Goal: Information Seeking & Learning: Learn about a topic

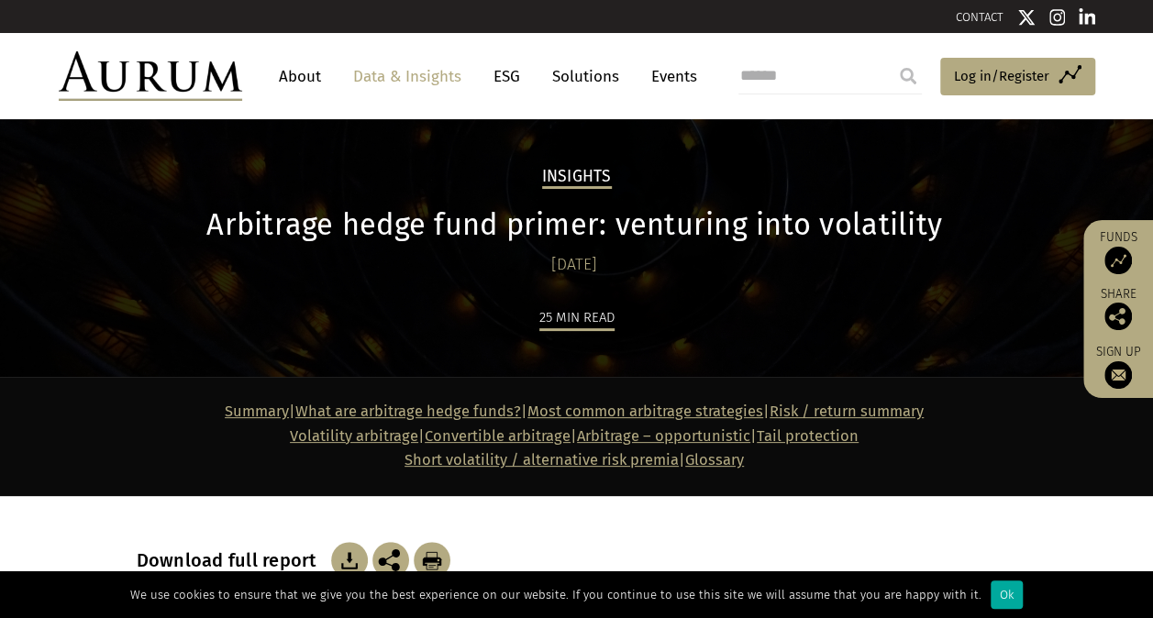
drag, startPoint x: 53, startPoint y: 522, endPoint x: 61, endPoint y: 503, distance: 21.0
click at [53, 522] on section "Download full report" at bounding box center [576, 537] width 1153 height 83
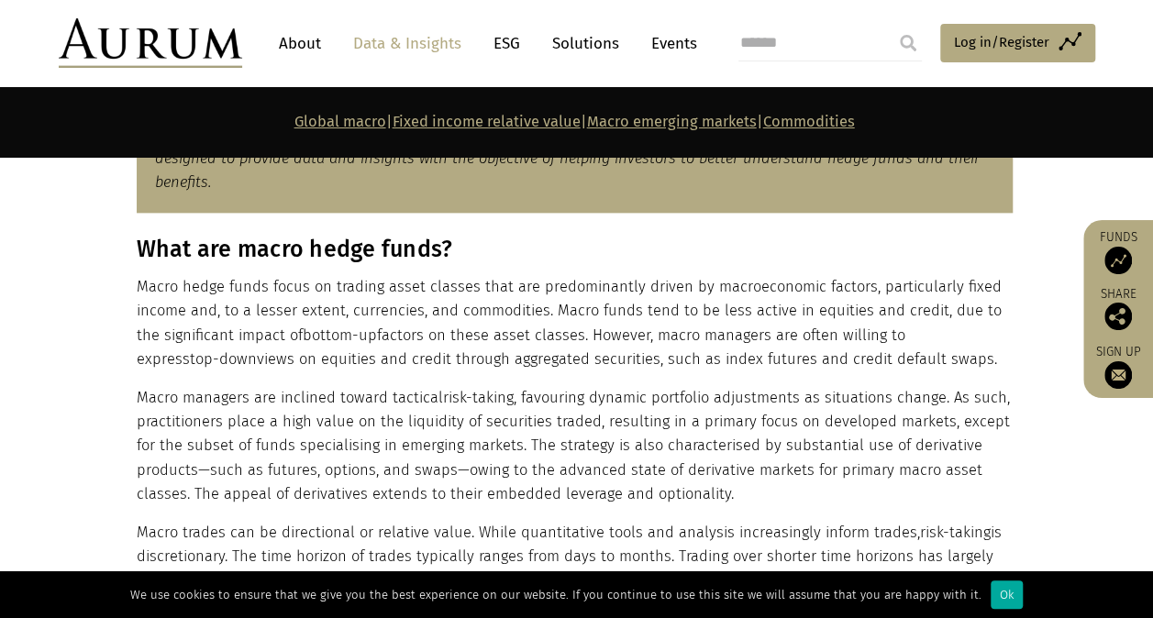
scroll to position [1101, 0]
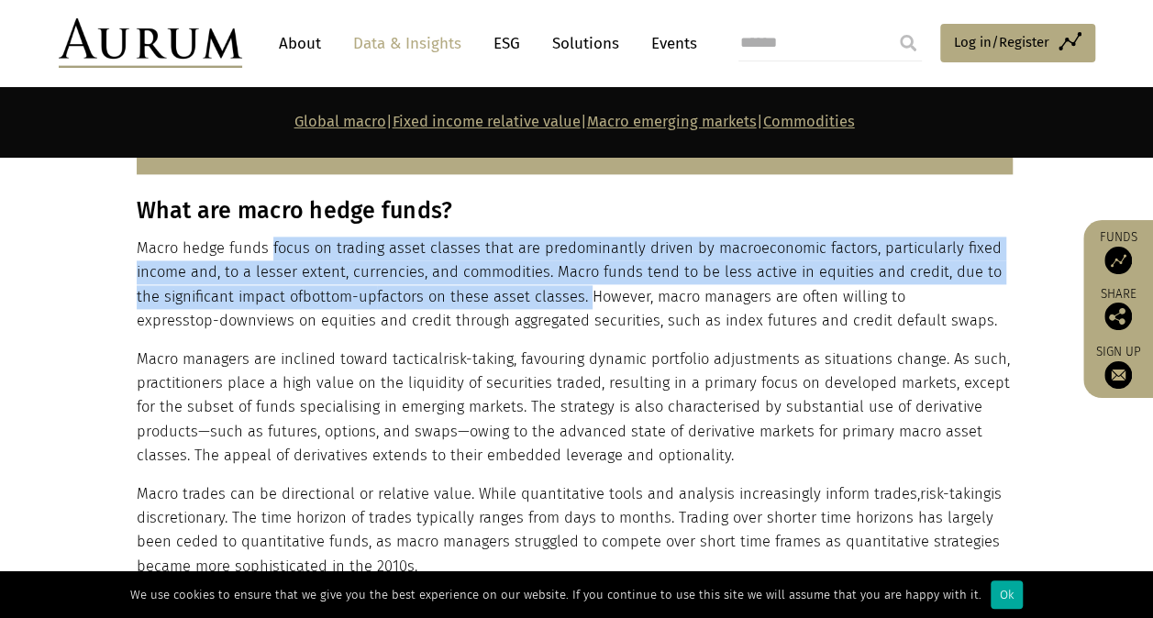
drag, startPoint x: 267, startPoint y: 248, endPoint x: 559, endPoint y: 287, distance: 294.4
click at [559, 287] on p "Macro hedge funds focus on trading asset classes that are predominantly driven …" at bounding box center [575, 285] width 876 height 97
copy p "focus on trading asset classes that are predominantly driven by macroeconomic f…"
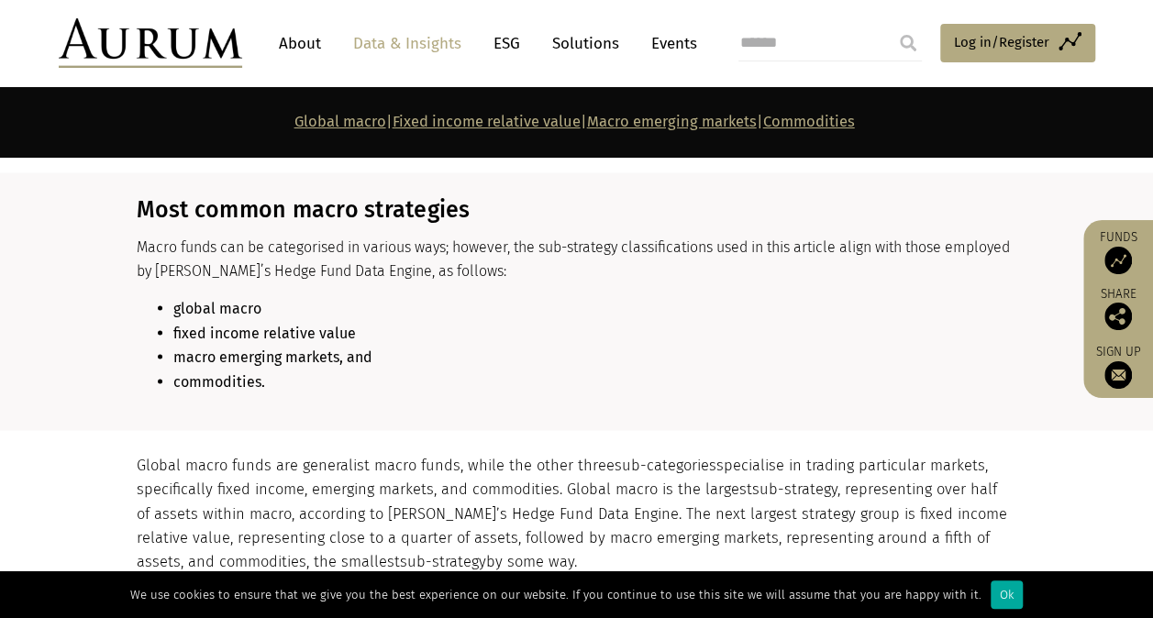
scroll to position [1560, 0]
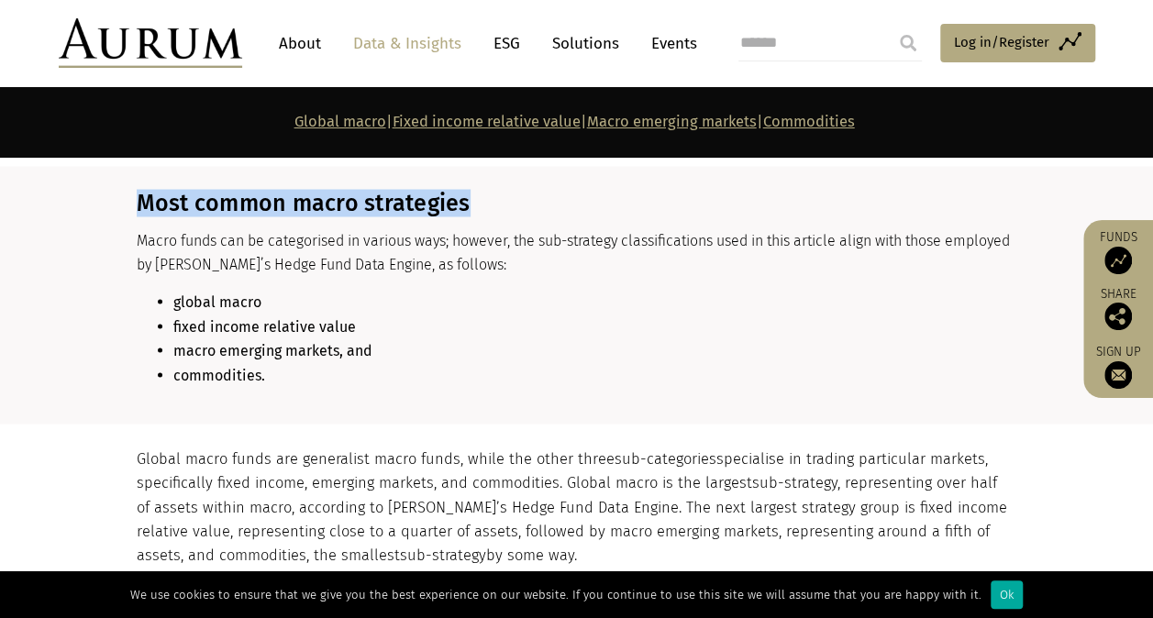
drag, startPoint x: 486, startPoint y: 194, endPoint x: 83, endPoint y: 204, distance: 402.9
click at [83, 204] on section "Most common macro strategies Macro funds can be categorised in various ways; ho…" at bounding box center [576, 295] width 1153 height 258
copy h3 "Most common macro strategies"
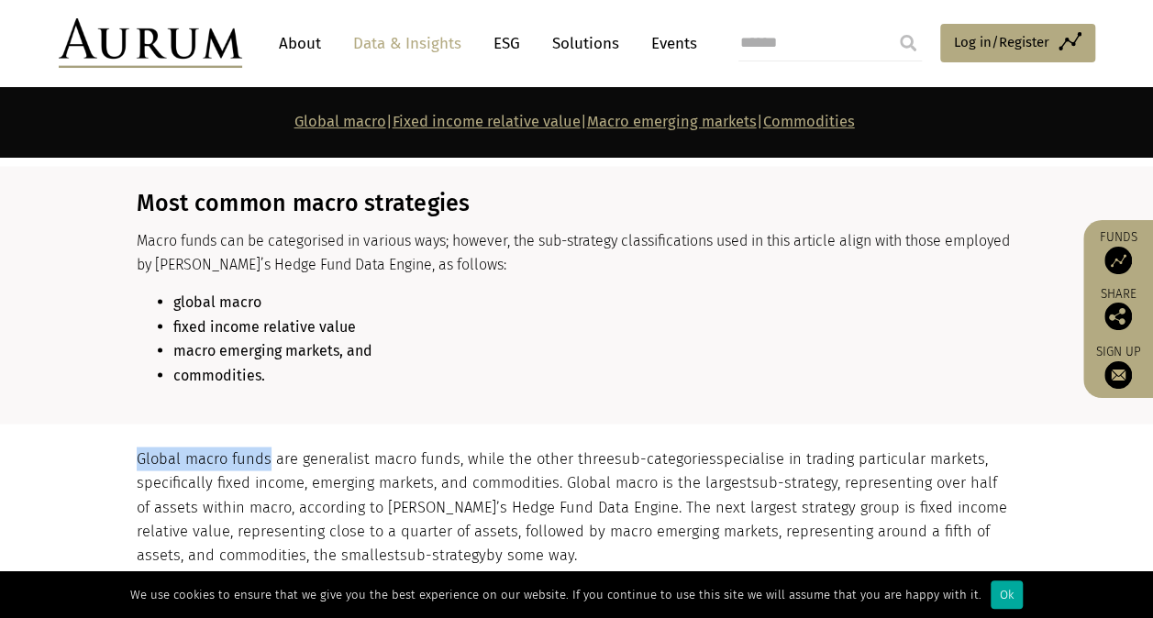
drag, startPoint x: 130, startPoint y: 457, endPoint x: 266, endPoint y: 458, distance: 135.8
click at [266, 458] on div "Global macro funds are generalist macro funds, while the other three sub-catego…" at bounding box center [577, 550] width 918 height 207
copy p "Global macro funds"
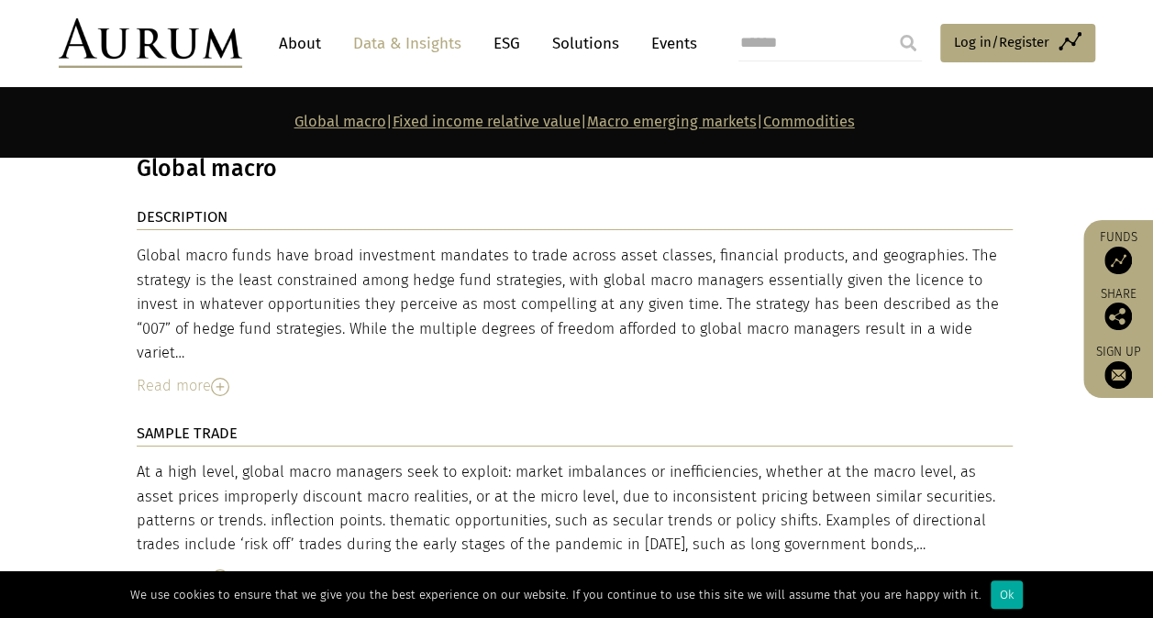
scroll to position [3028, 0]
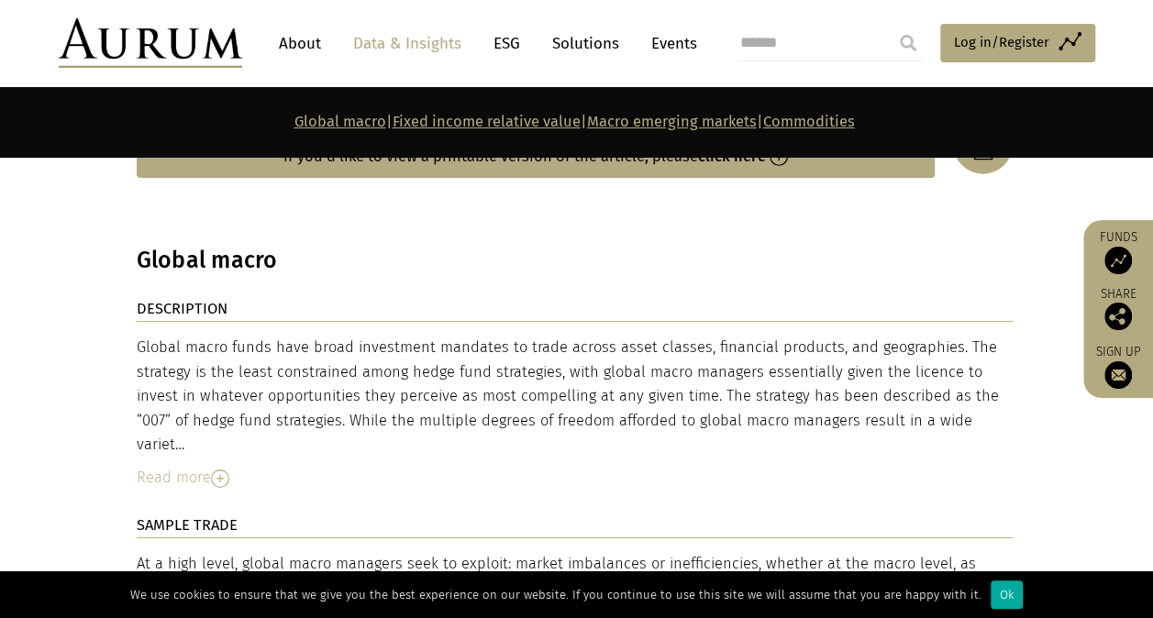
click at [223, 466] on div "Read more" at bounding box center [575, 478] width 876 height 24
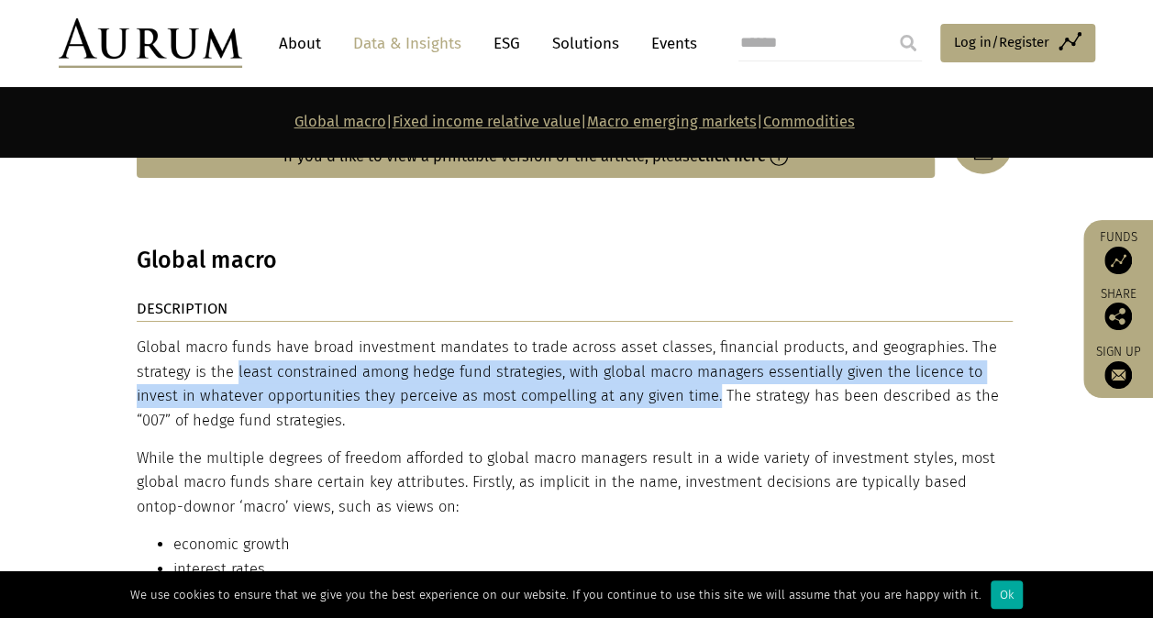
drag, startPoint x: 237, startPoint y: 324, endPoint x: 664, endPoint y: 347, distance: 428.2
click at [664, 347] on p "Global macro funds have broad investment mandates to trade across asset classes…" at bounding box center [575, 384] width 876 height 97
copy p "least constrained among hedge fund strategies, with global macro managers essen…"
click at [272, 382] on p "Global macro funds have broad investment mandates to trade across asset classes…" at bounding box center [575, 384] width 876 height 97
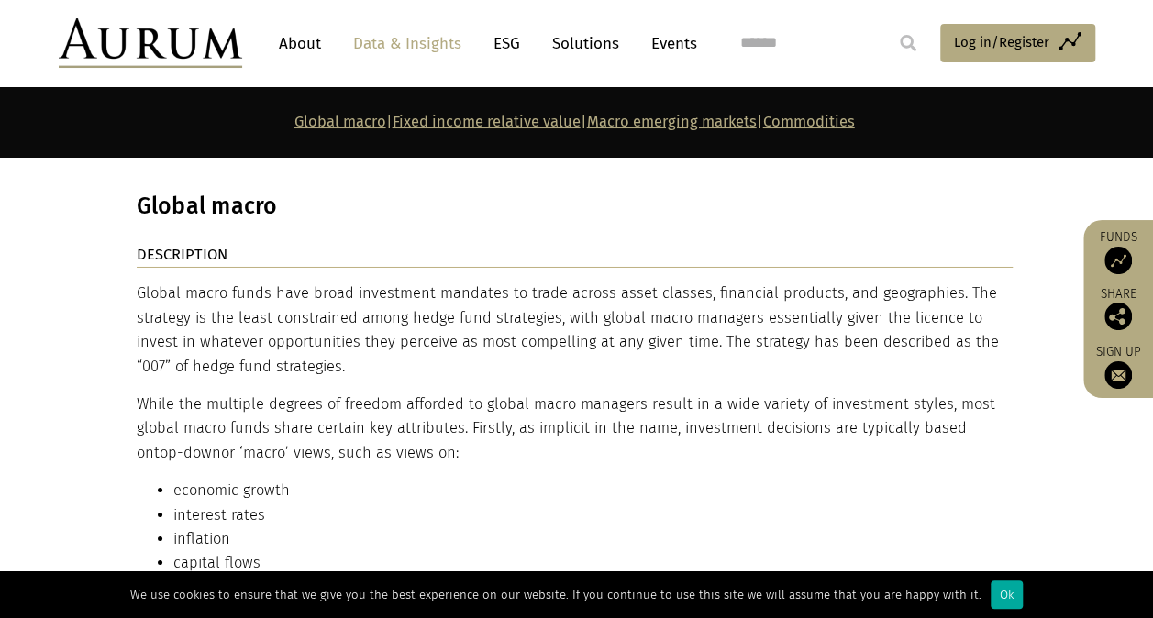
scroll to position [3120, 0]
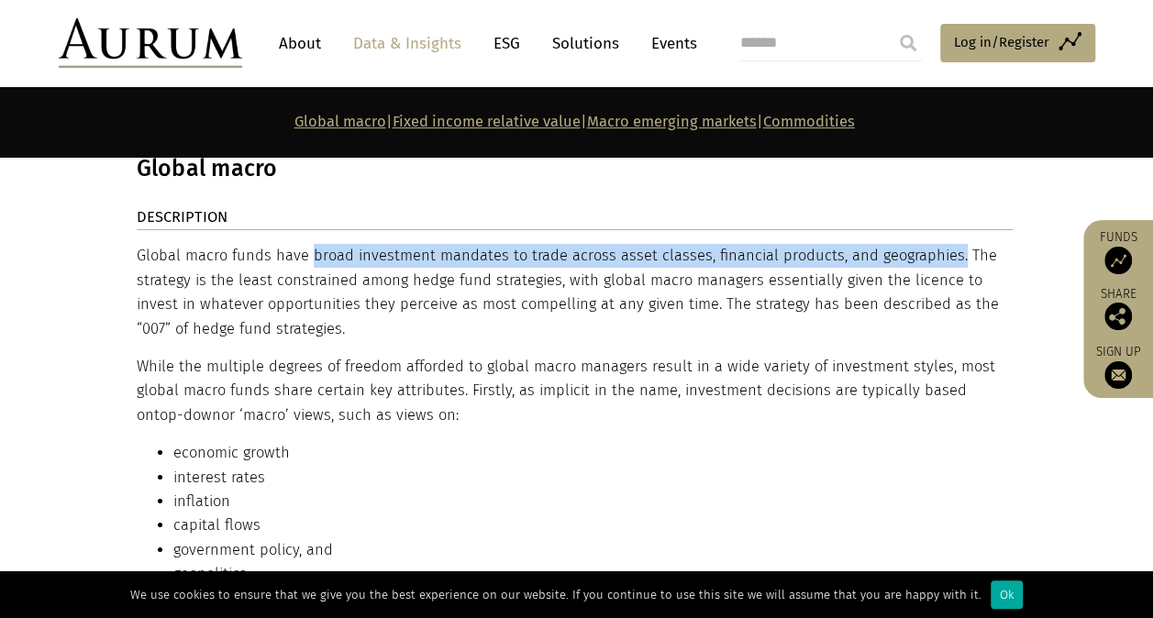
drag, startPoint x: 306, startPoint y: 216, endPoint x: 947, endPoint y: 213, distance: 640.4
click at [947, 244] on p "Global macro funds have broad investment mandates to trade across asset classes…" at bounding box center [575, 292] width 876 height 97
copy p "broad investment mandates to trade across asset classes, financial products, an…"
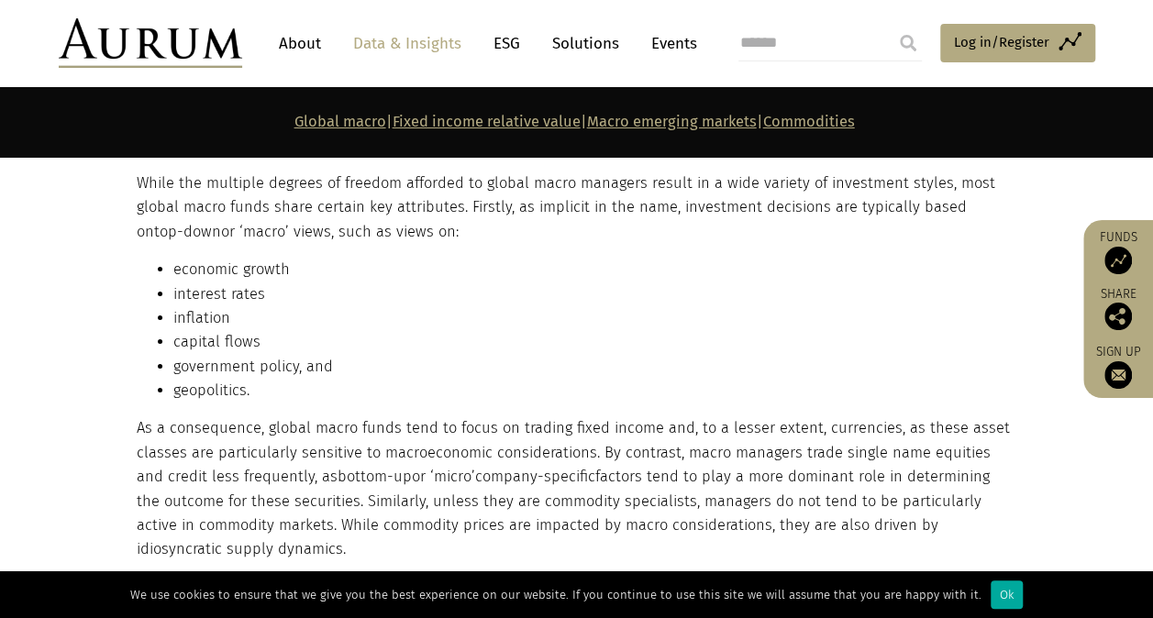
scroll to position [3395, 0]
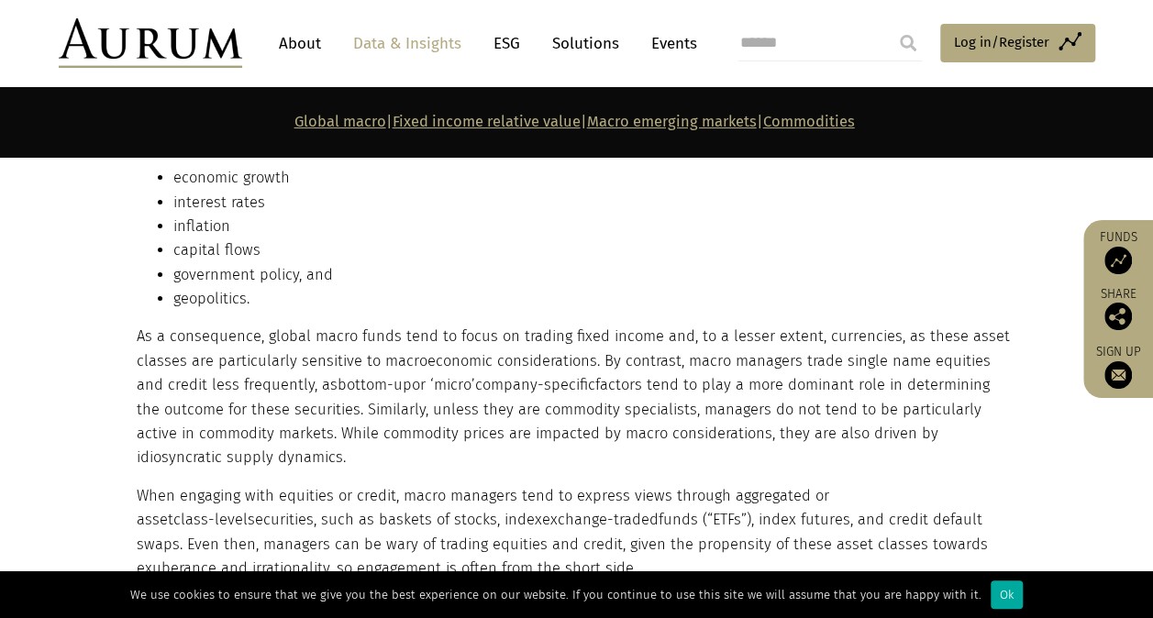
drag, startPoint x: 398, startPoint y: 287, endPoint x: 377, endPoint y: 408, distance: 122.9
click at [377, 408] on p "As a consequence, global macro funds tend to focus on trading fixed income and,…" at bounding box center [575, 397] width 876 height 145
copy p "tend to focus on trading fixed income and, to a lesser extent, currencies, as t…"
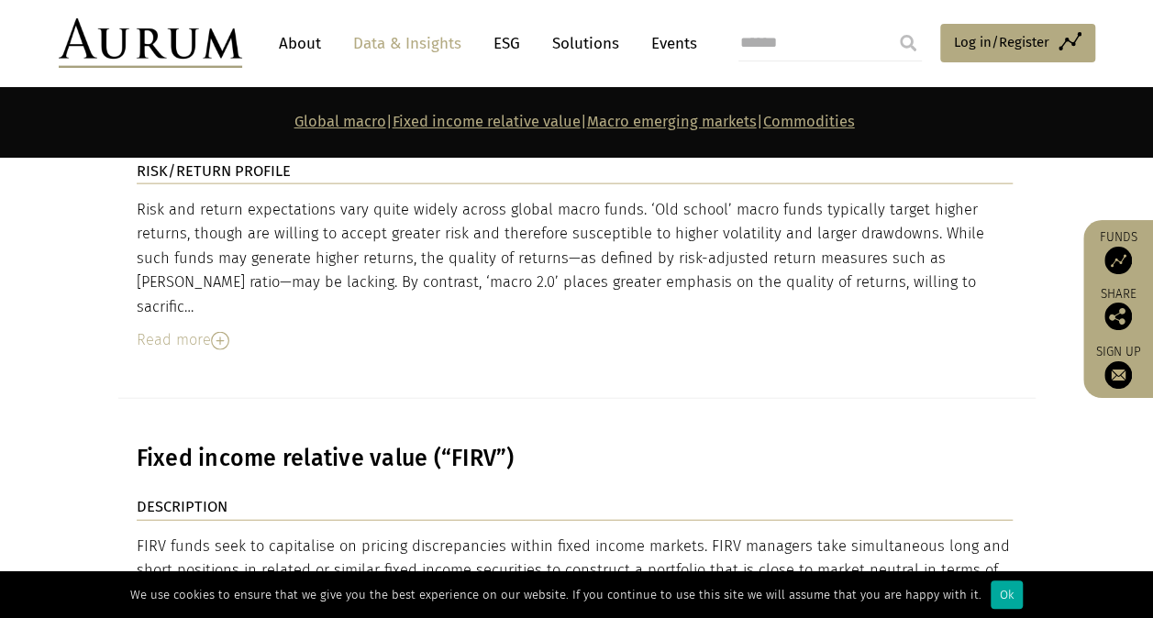
scroll to position [5505, 0]
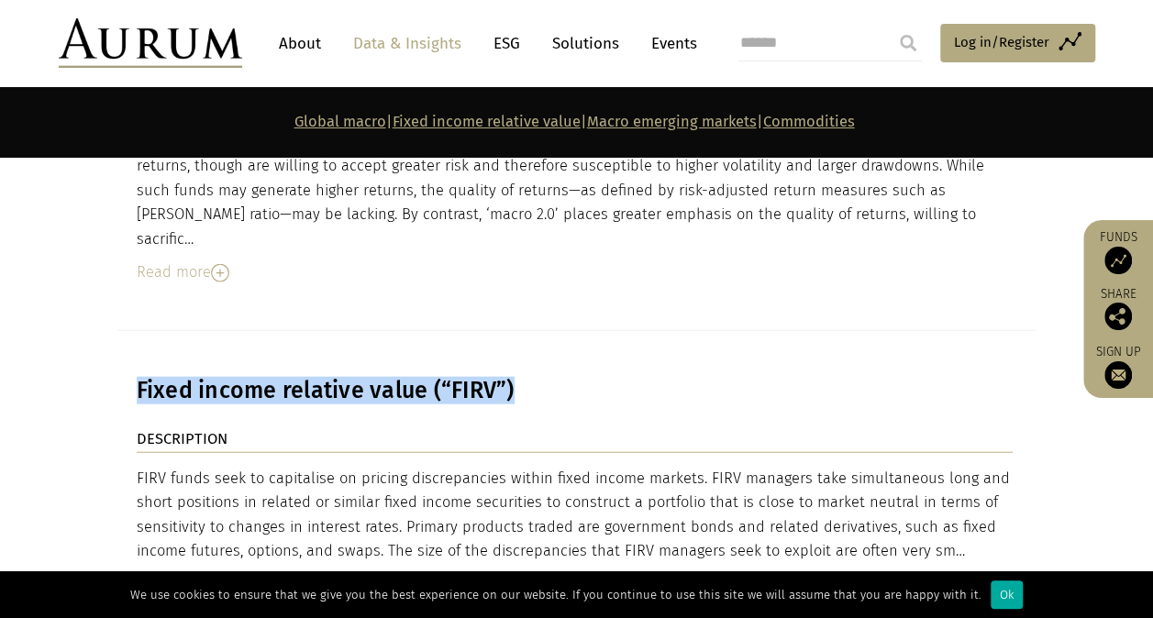
drag, startPoint x: 137, startPoint y: 268, endPoint x: 559, endPoint y: 266, distance: 422.1
click at [559, 377] on h3 "Fixed income relative value (“FIRV”)" at bounding box center [575, 391] width 876 height 28
copy h3 "Fixed income relative value (“FIRV”)"
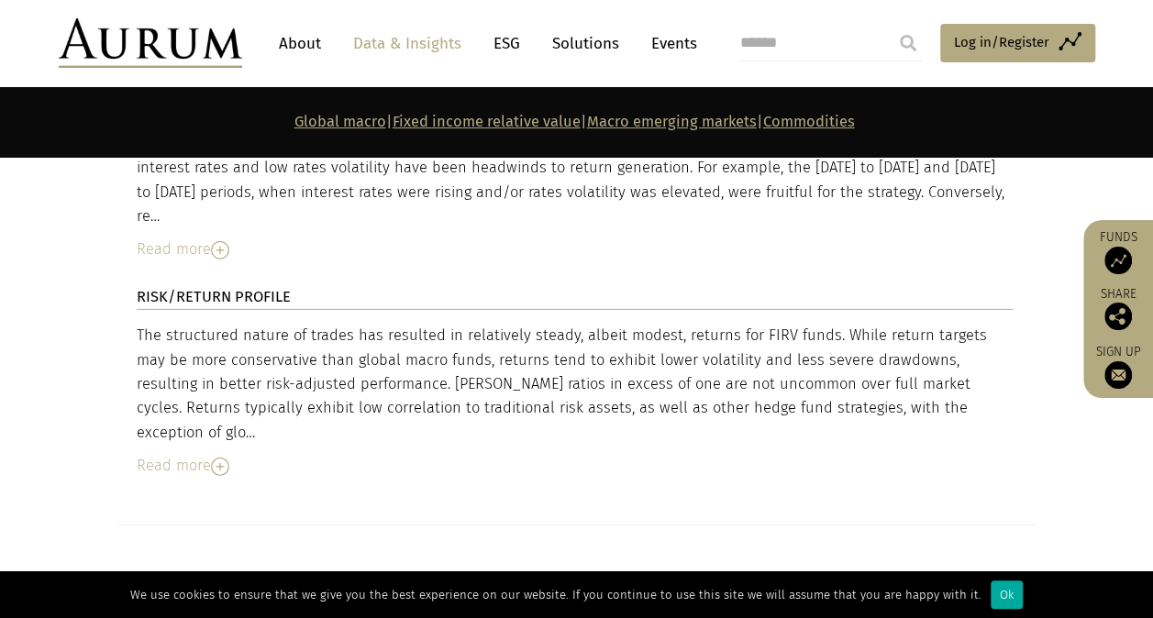
scroll to position [6331, 0]
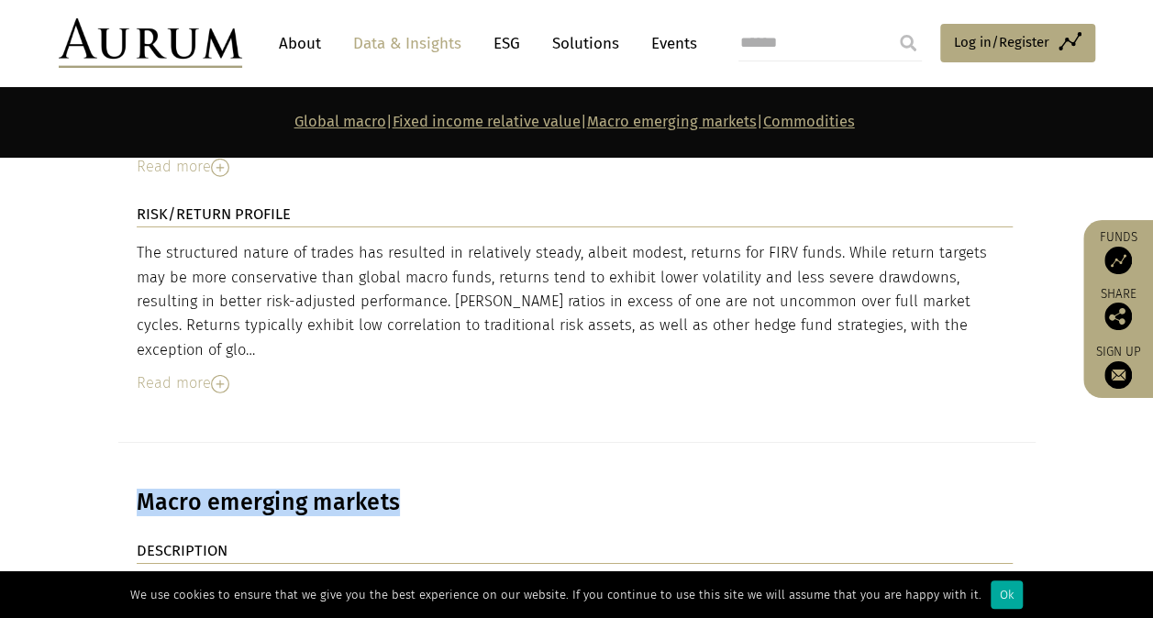
drag, startPoint x: 283, startPoint y: 336, endPoint x: 93, endPoint y: 337, distance: 189.9
click at [93, 443] on section "Macro emerging markets" at bounding box center [576, 491] width 1153 height 96
copy h3 "Macro emerging markets"
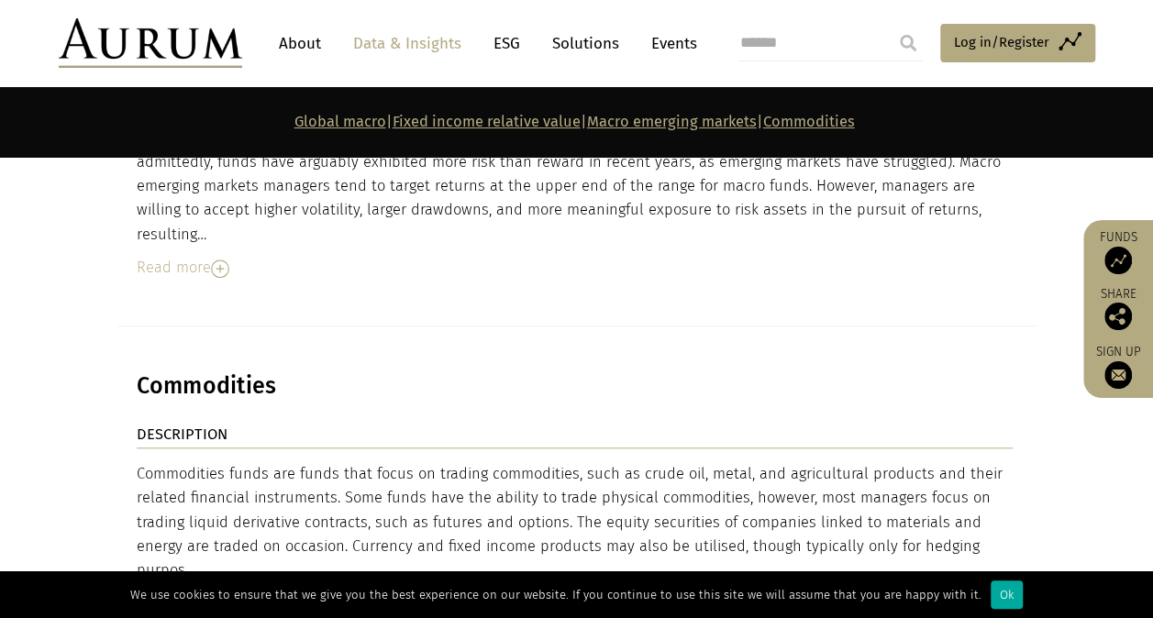
scroll to position [7340, 0]
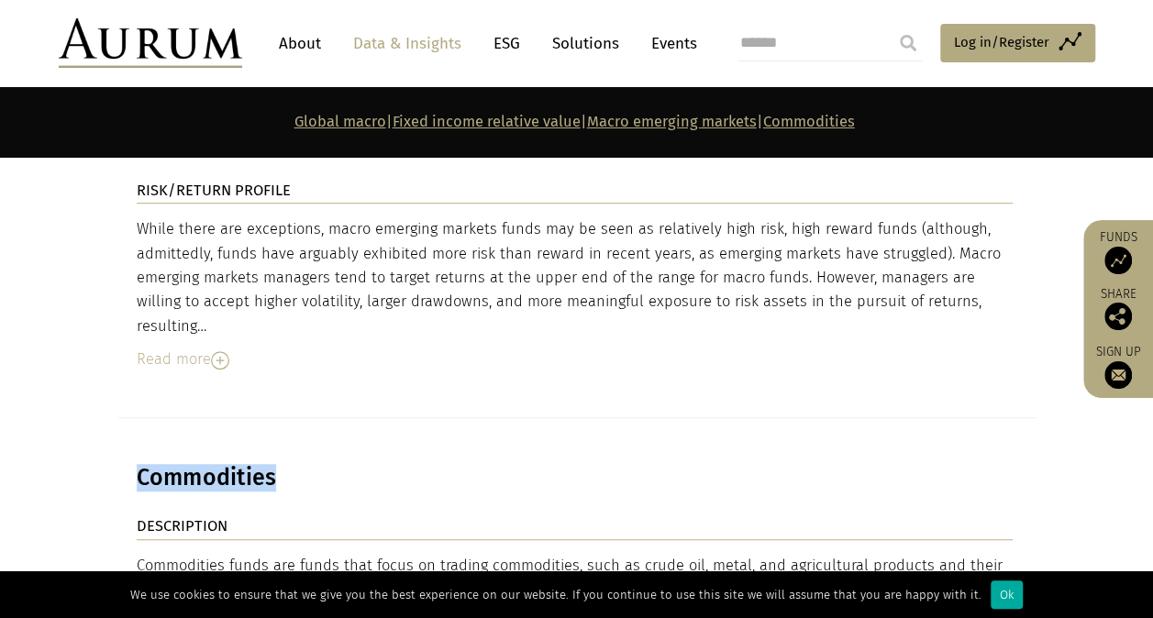
drag, startPoint x: 284, startPoint y: 270, endPoint x: 6, endPoint y: 259, distance: 279.1
click at [6, 418] on section "Commodities" at bounding box center [576, 466] width 1153 height 96
copy h3 "Commodities"
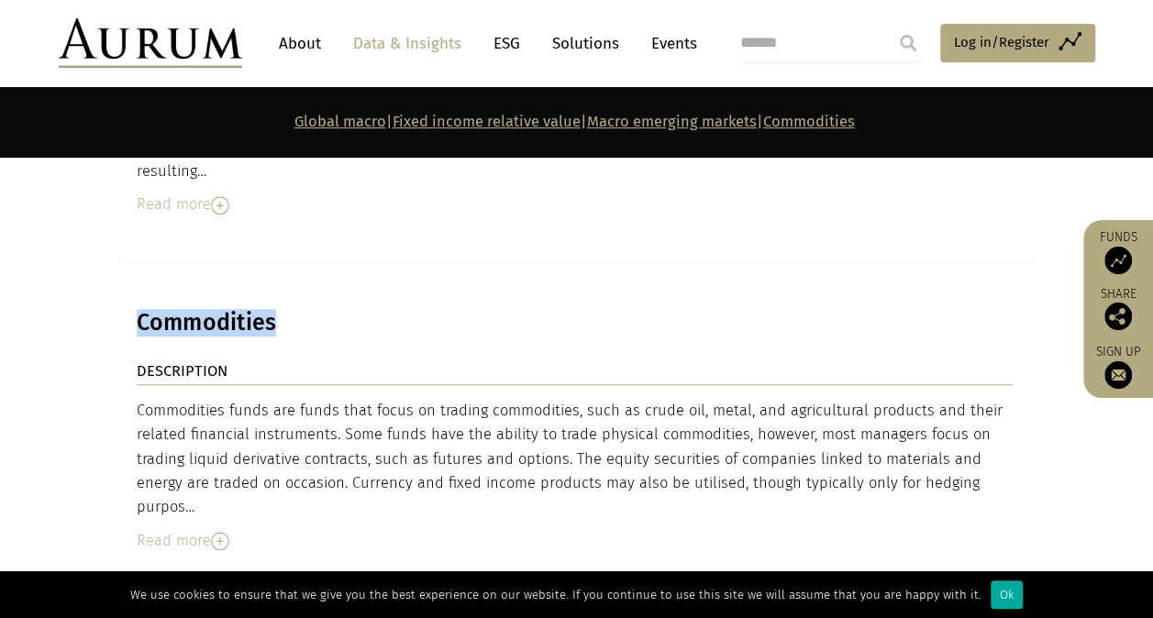
scroll to position [7524, 0]
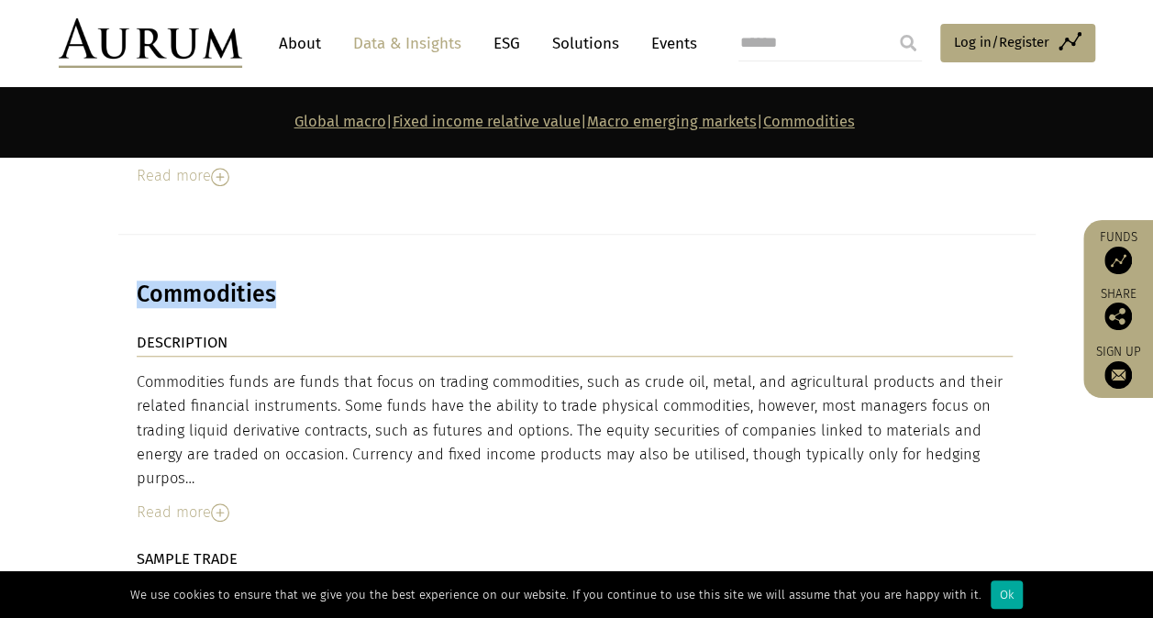
click at [216, 504] on img at bounding box center [220, 513] width 18 height 18
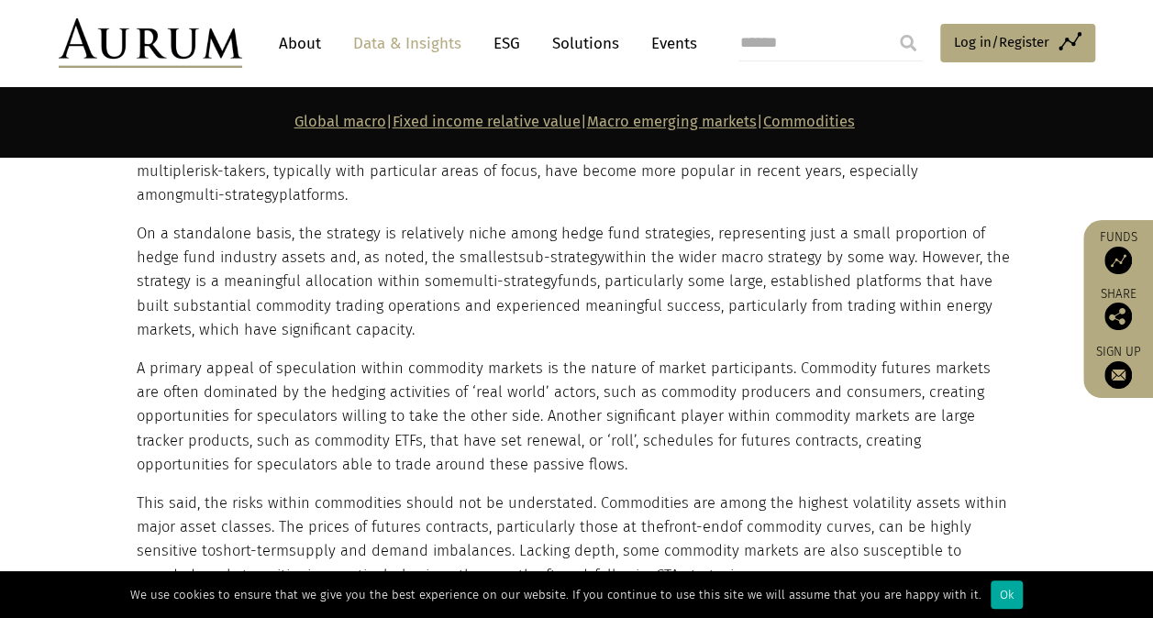
scroll to position [8808, 0]
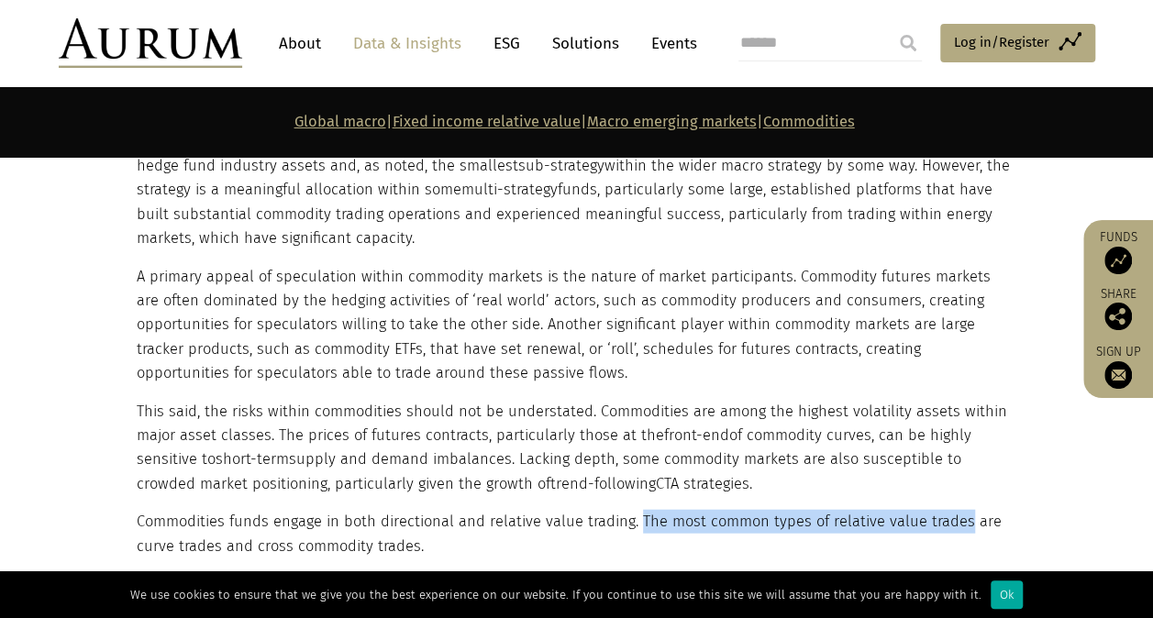
drag, startPoint x: 635, startPoint y: 273, endPoint x: 956, endPoint y: 283, distance: 321.3
click at [956, 510] on p "Commodities funds engage in both directional and relative value trading. The mo…" at bounding box center [575, 534] width 876 height 49
copy p "The most common types of relative value trades"
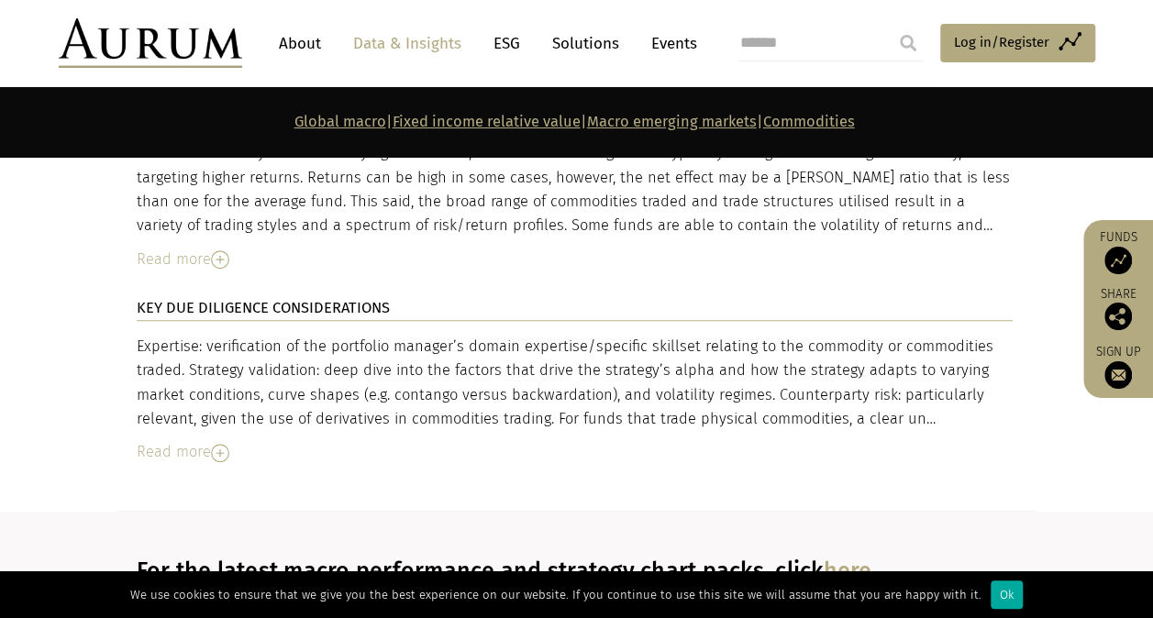
scroll to position [11010, 0]
